Goal: Task Accomplishment & Management: Complete application form

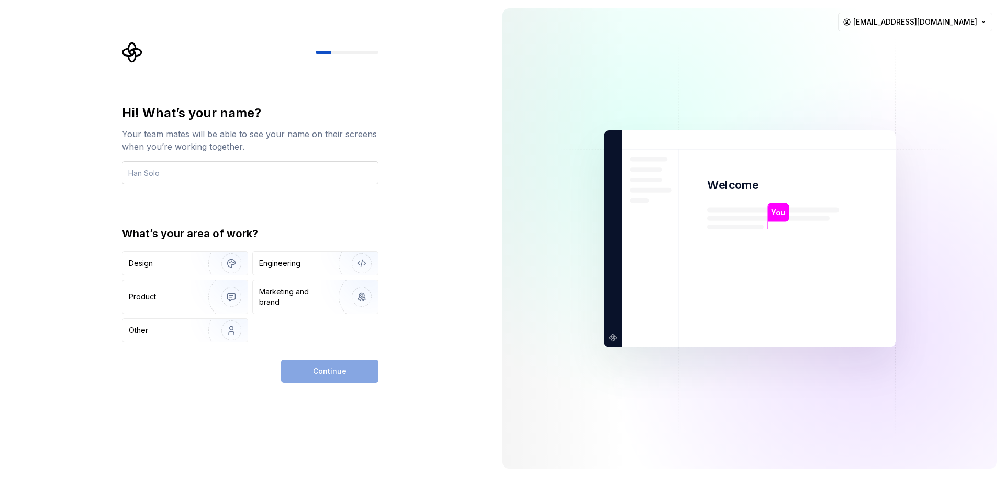
click at [193, 166] on input "text" at bounding box center [250, 172] width 256 height 23
